Goal: Task Accomplishment & Management: Manage account settings

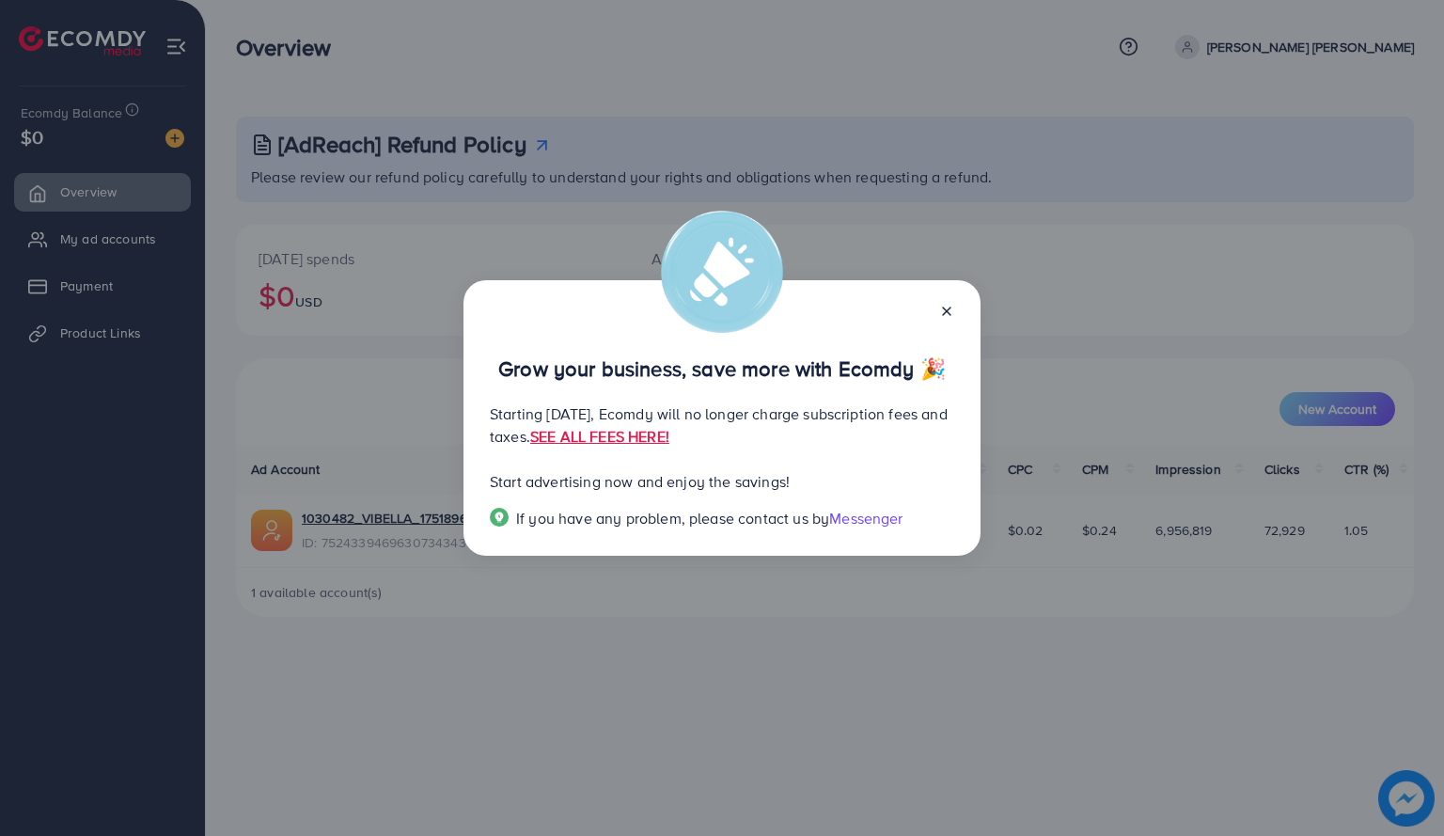
click at [952, 309] on icon at bounding box center [946, 311] width 15 height 15
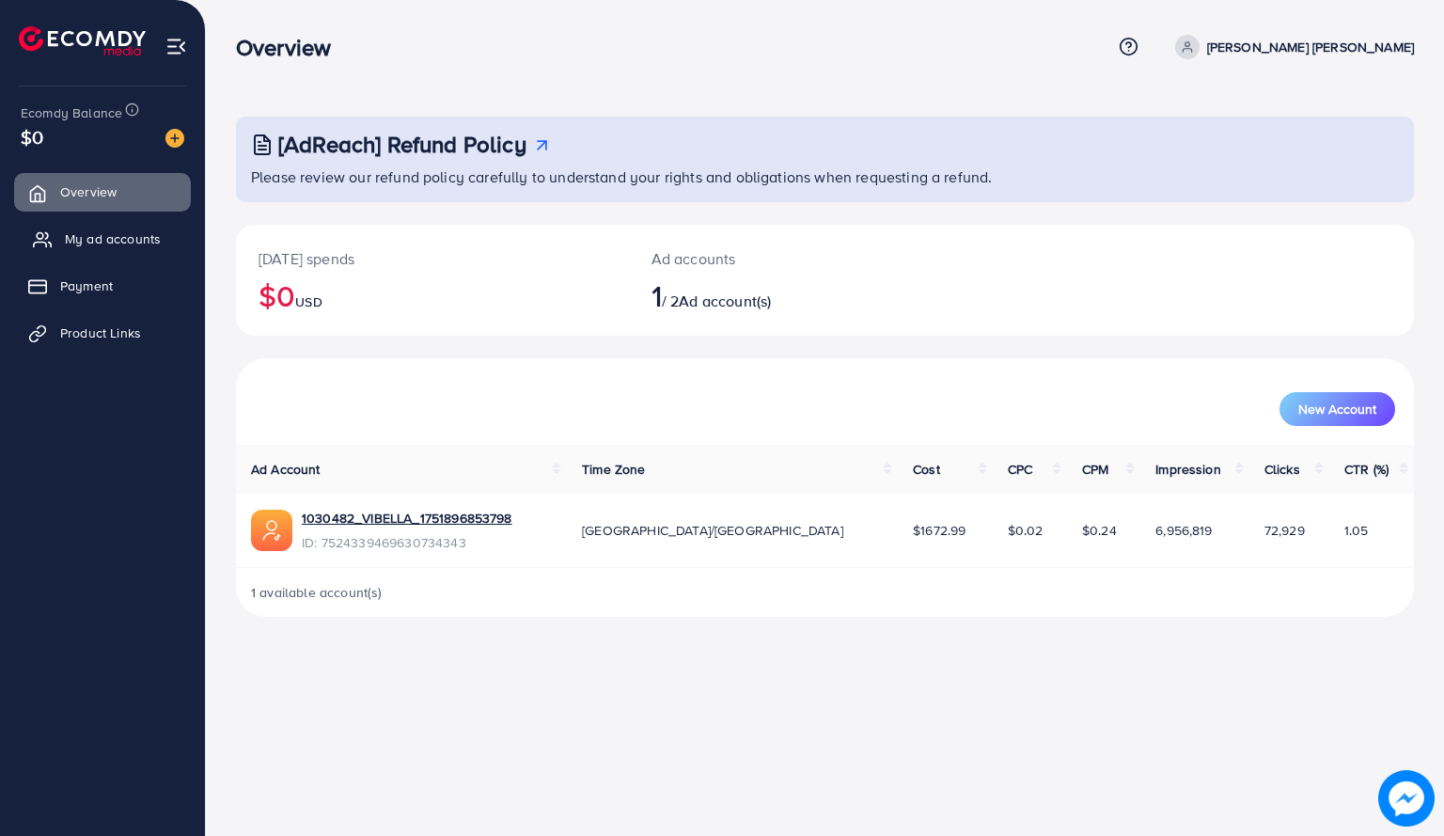
click at [150, 256] on link "My ad accounts" at bounding box center [102, 239] width 177 height 38
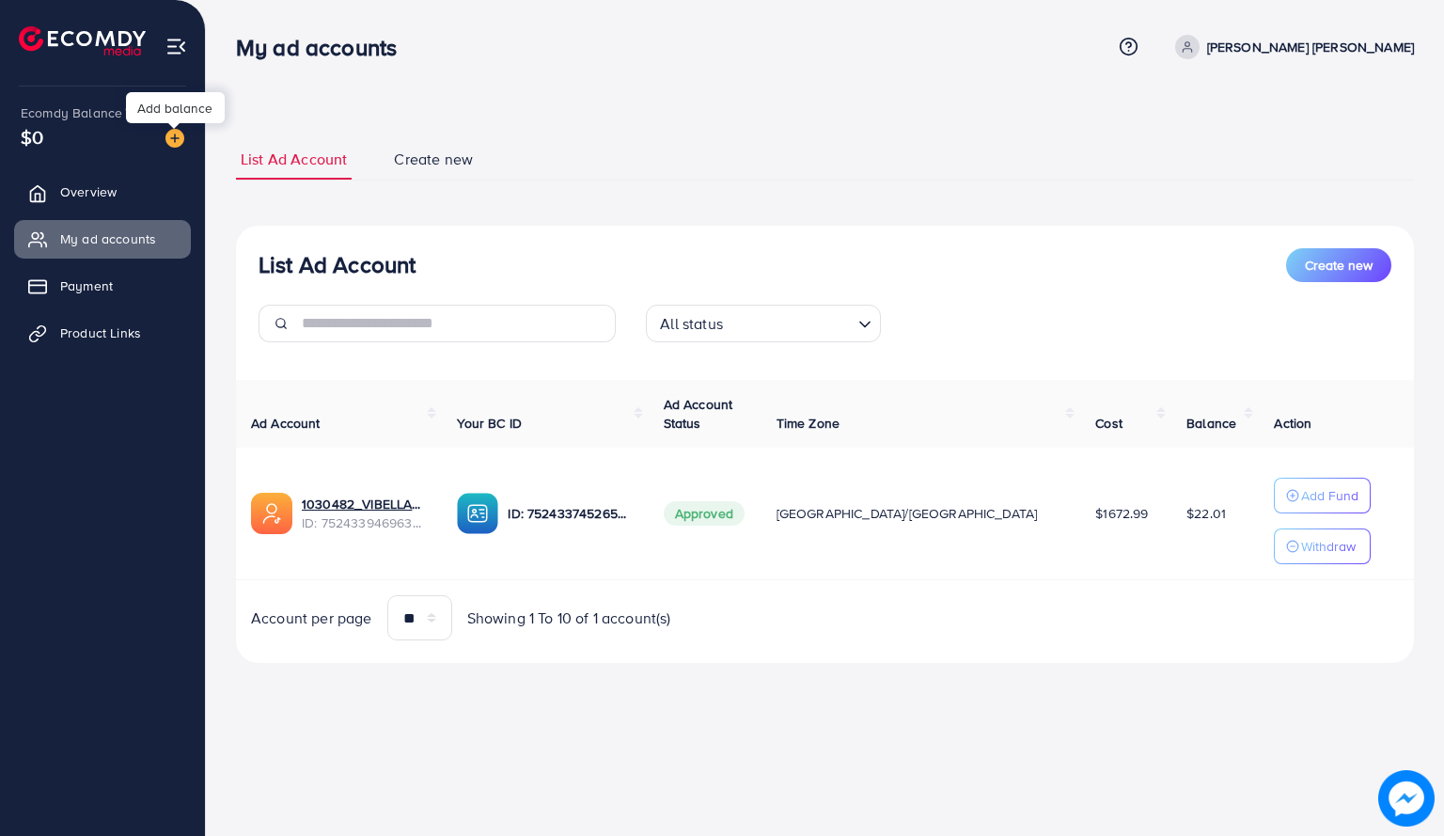
click at [180, 134] on img at bounding box center [174, 138] width 19 height 19
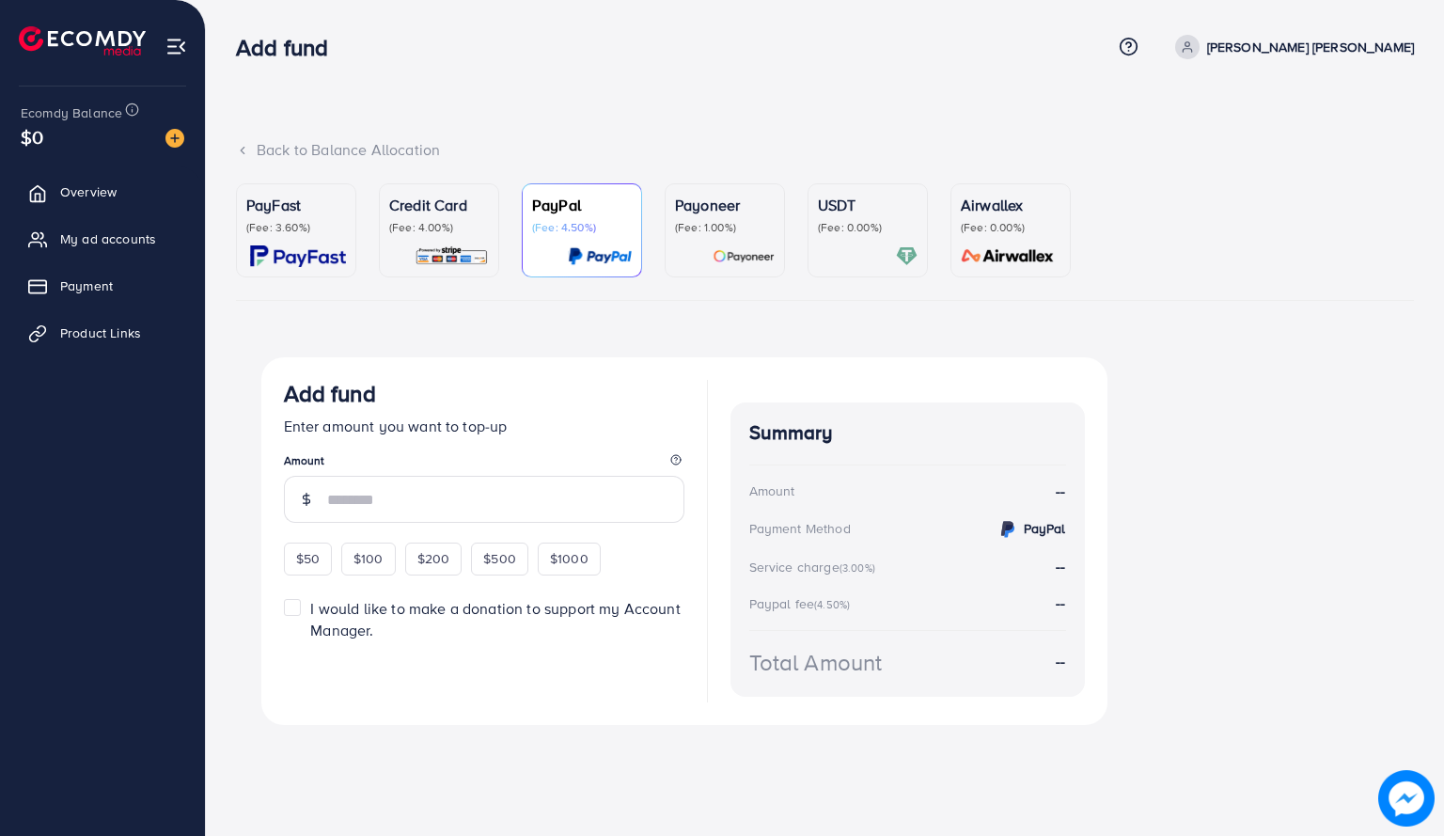
click at [49, 140] on div "$0" at bounding box center [103, 136] width 164 height 27
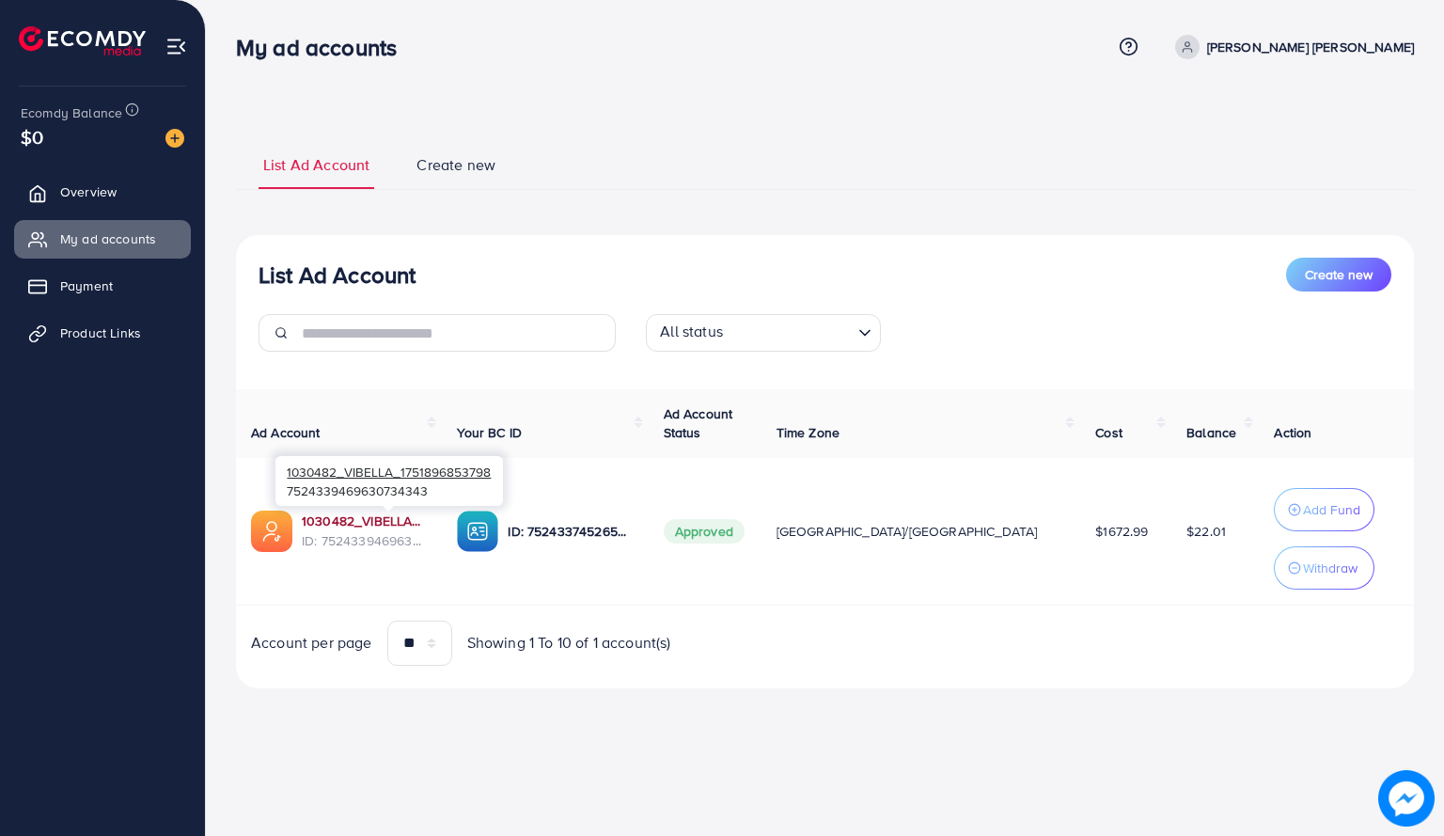
click at [308, 517] on link "1030482_VIBELLA_1751896853798" at bounding box center [364, 520] width 125 height 19
